Goal: Use online tool/utility: Utilize a website feature to perform a specific function

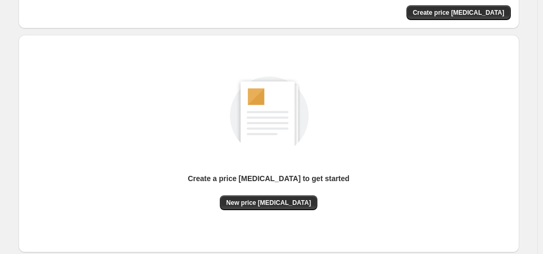
scroll to position [141, 0]
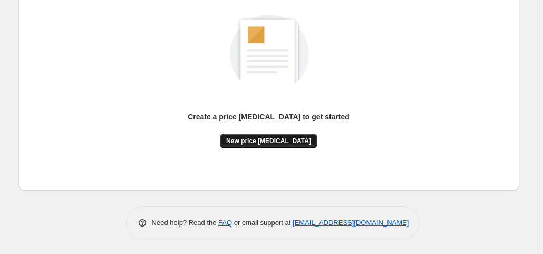
click at [304, 142] on button "New price [MEDICAL_DATA]" at bounding box center [269, 140] width 98 height 15
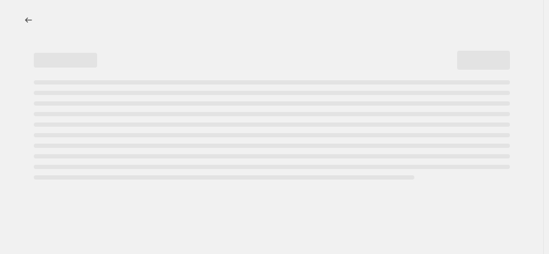
select select "percentage"
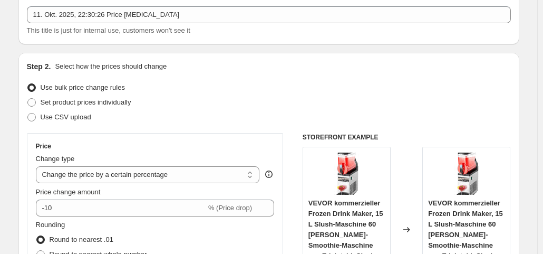
scroll to position [106, 0]
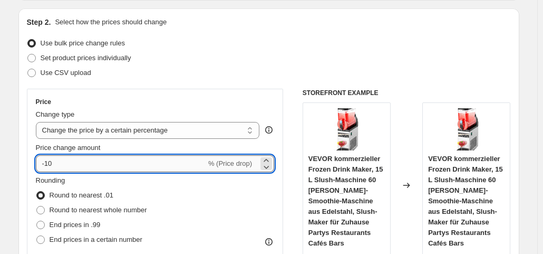
click at [111, 158] on input "-10" at bounding box center [121, 163] width 170 height 17
type input "-1"
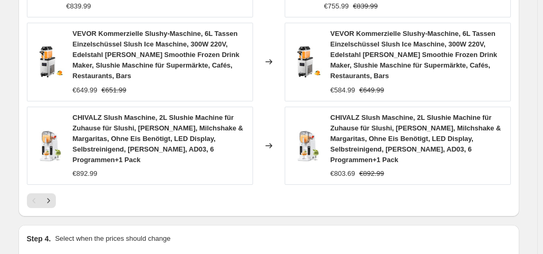
scroll to position [910, 0]
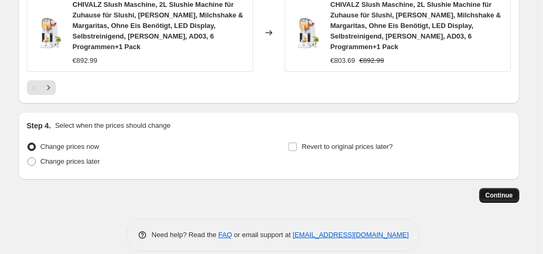
type input "-35"
click at [509, 191] on span "Continue" at bounding box center [499, 195] width 27 height 8
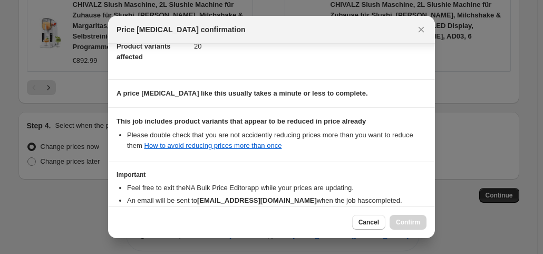
scroll to position [188, 0]
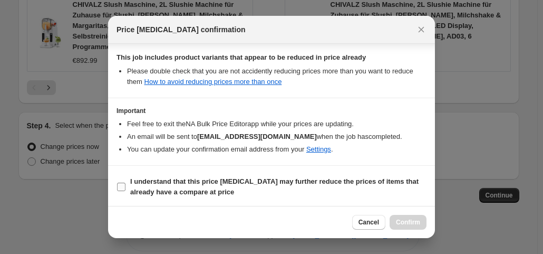
click at [117, 187] on input "I understand that this price [MEDICAL_DATA] may further reduce the prices of it…" at bounding box center [121, 187] width 8 height 8
checkbox input "true"
click at [411, 222] on span "Confirm" at bounding box center [408, 222] width 24 height 8
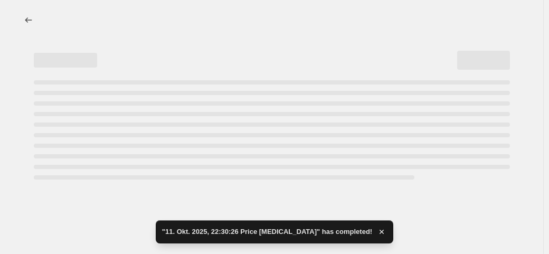
select select "percentage"
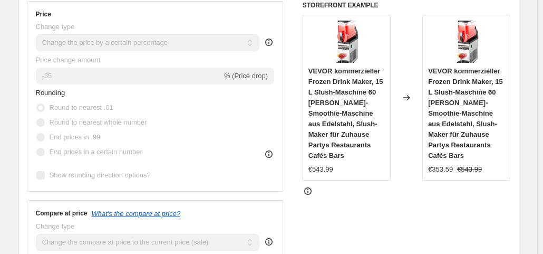
scroll to position [407, 0]
